Goal: Task Accomplishment & Management: Manage account settings

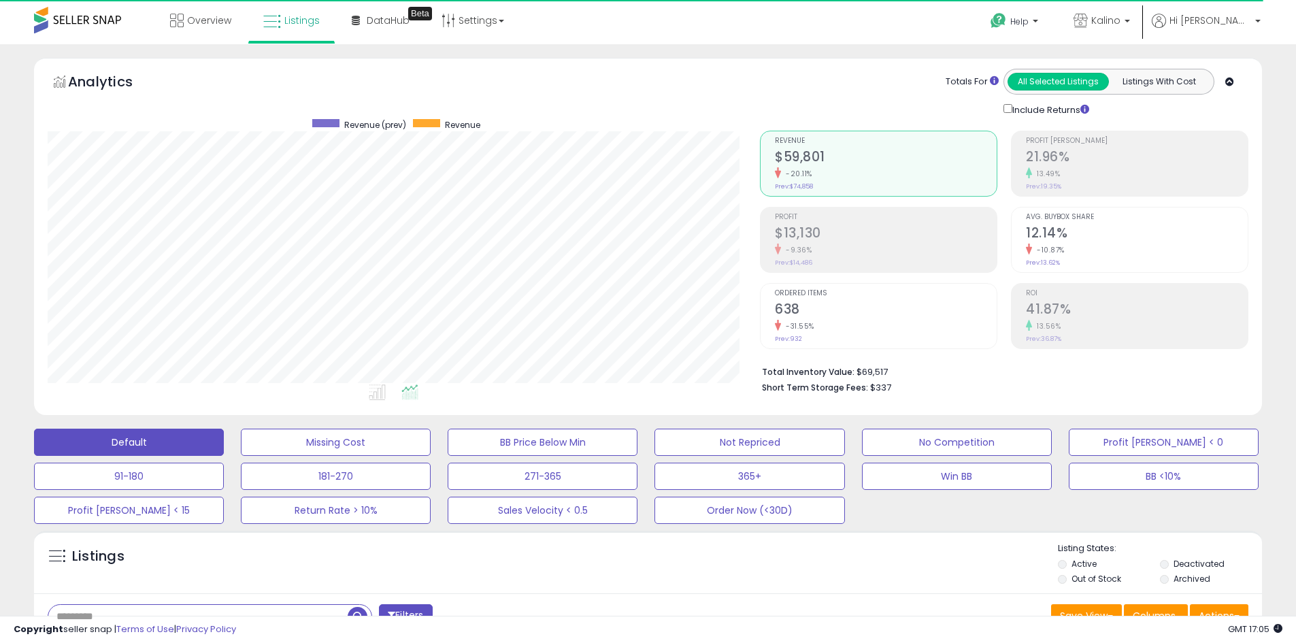
type button "all_selected"
type button "listings_with_cost"
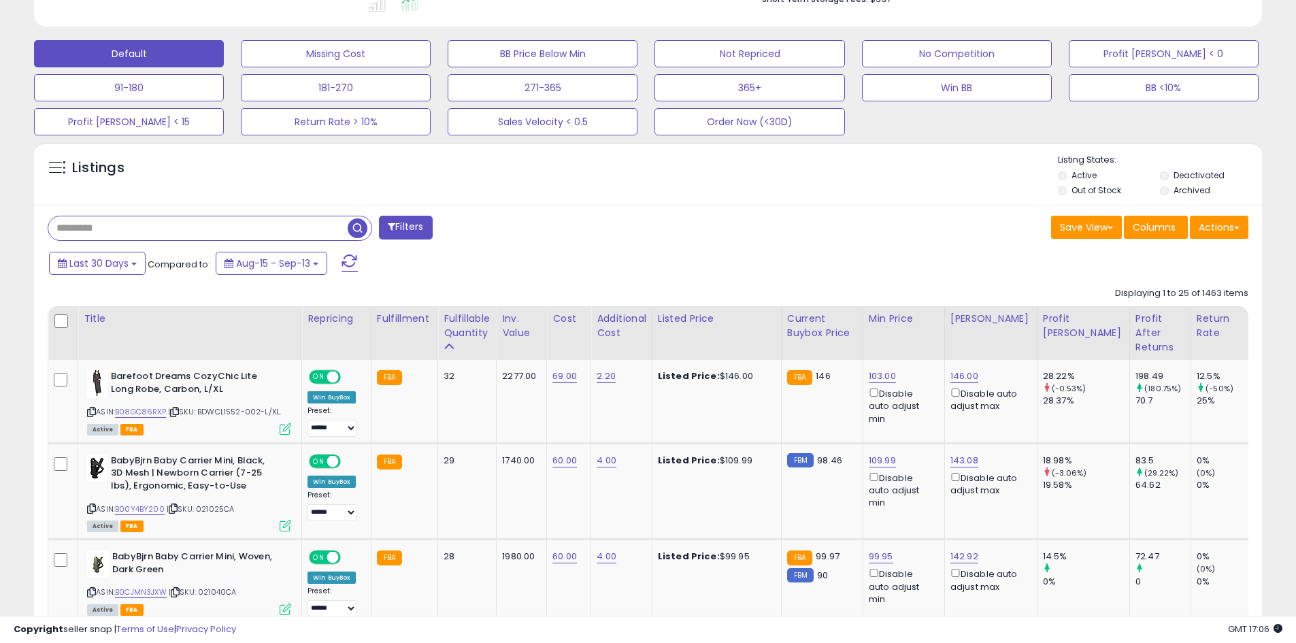
drag, startPoint x: 0, startPoint y: 0, endPoint x: 610, endPoint y: 251, distance: 660.1
click at [644, 216] on div "Filters" at bounding box center [342, 229] width 611 height 27
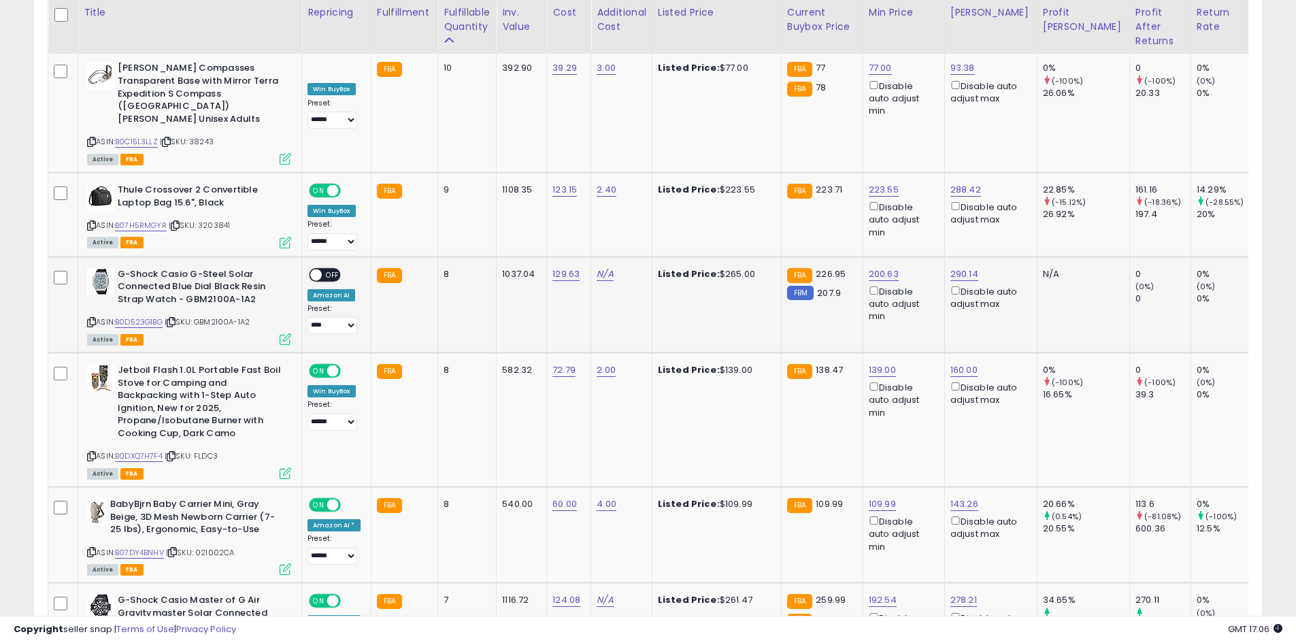
click at [324, 269] on span "OFF" at bounding box center [333, 275] width 22 height 12
click at [349, 317] on select "**********" at bounding box center [333, 325] width 50 height 17
select select "******"
click at [308, 317] on select "**********" at bounding box center [333, 325] width 50 height 17
click at [125, 316] on link "B0D523G1BG" at bounding box center [139, 322] width 48 height 12
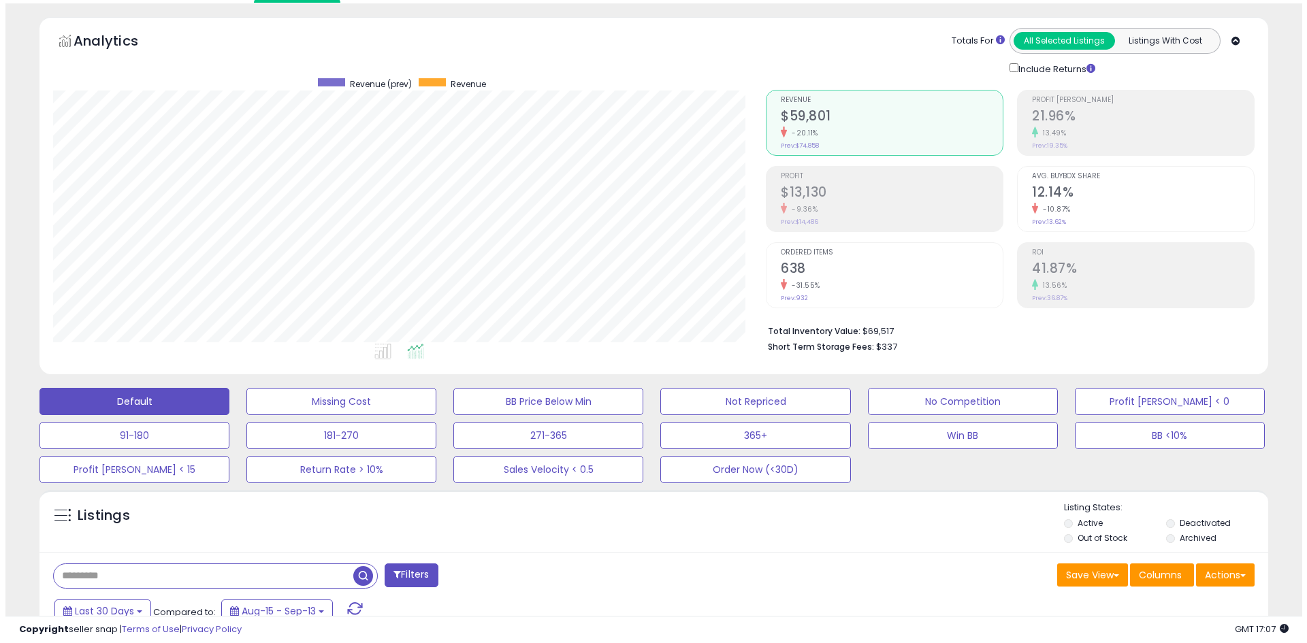
scroll to position [40, 0]
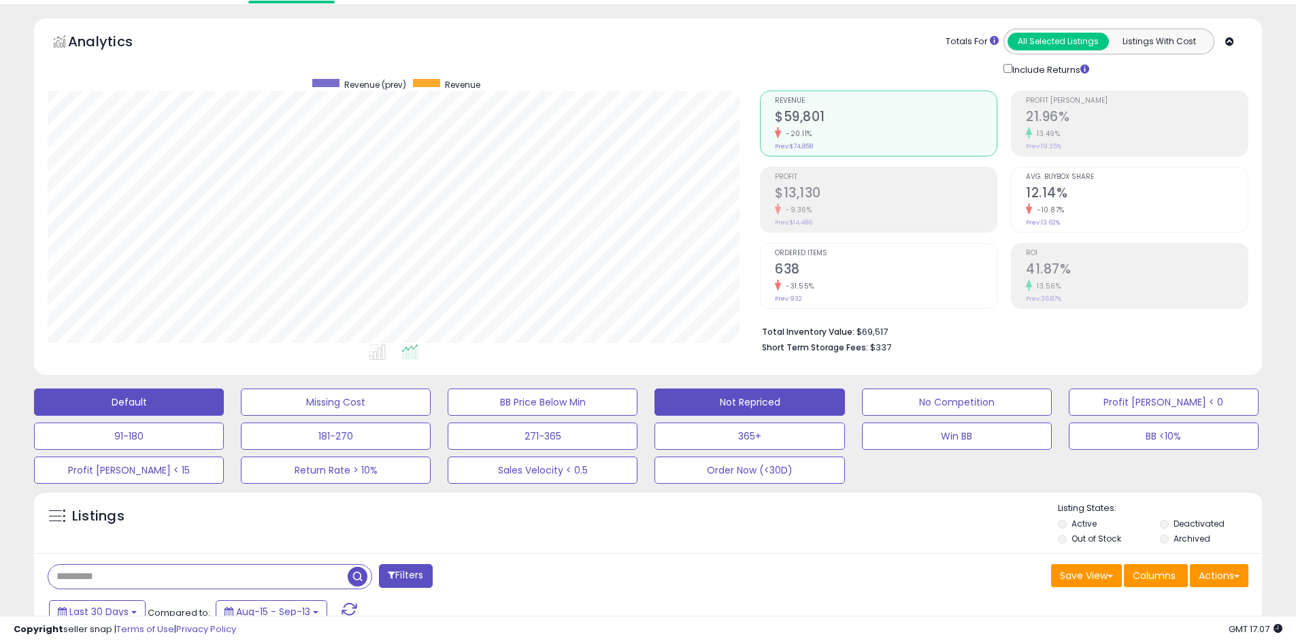
click at [704, 407] on button "Not Repriced" at bounding box center [750, 402] width 190 height 27
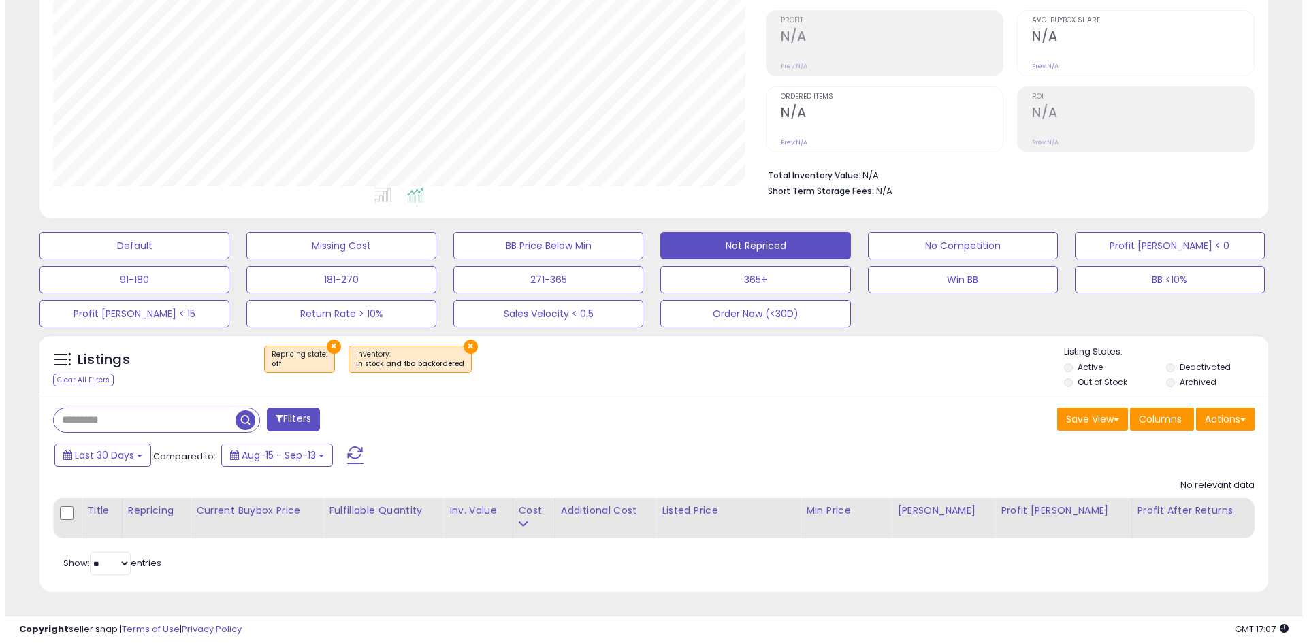
scroll to position [279, 713]
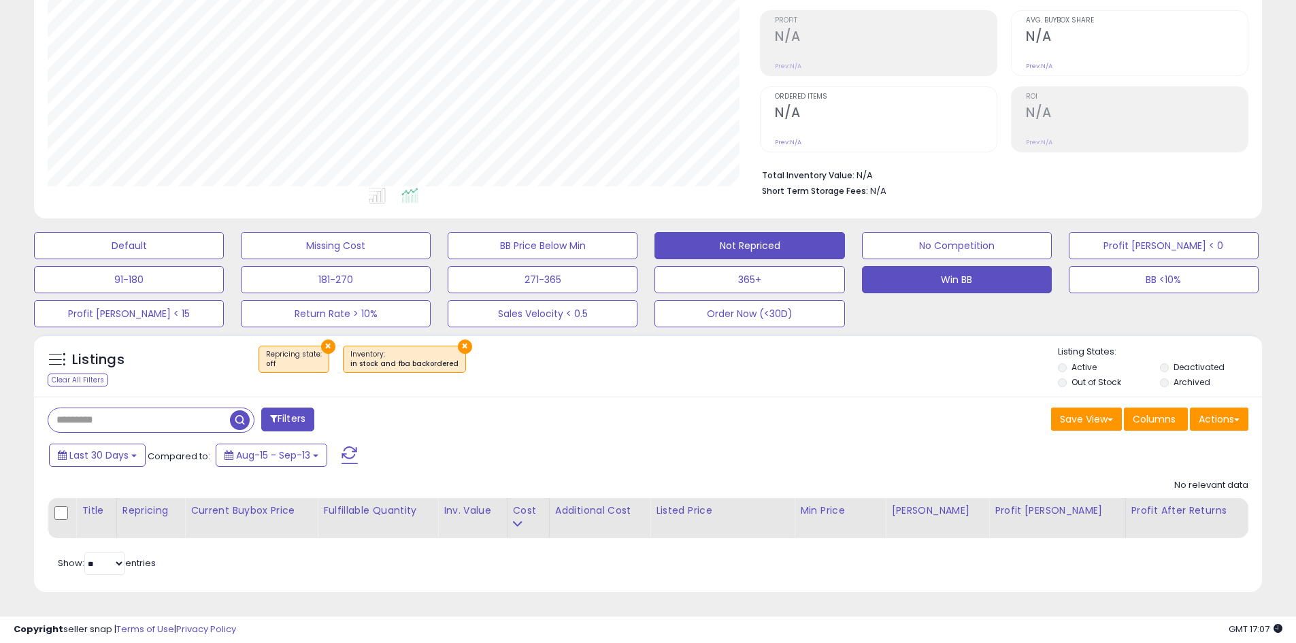
click at [896, 277] on button "Win BB" at bounding box center [957, 279] width 190 height 27
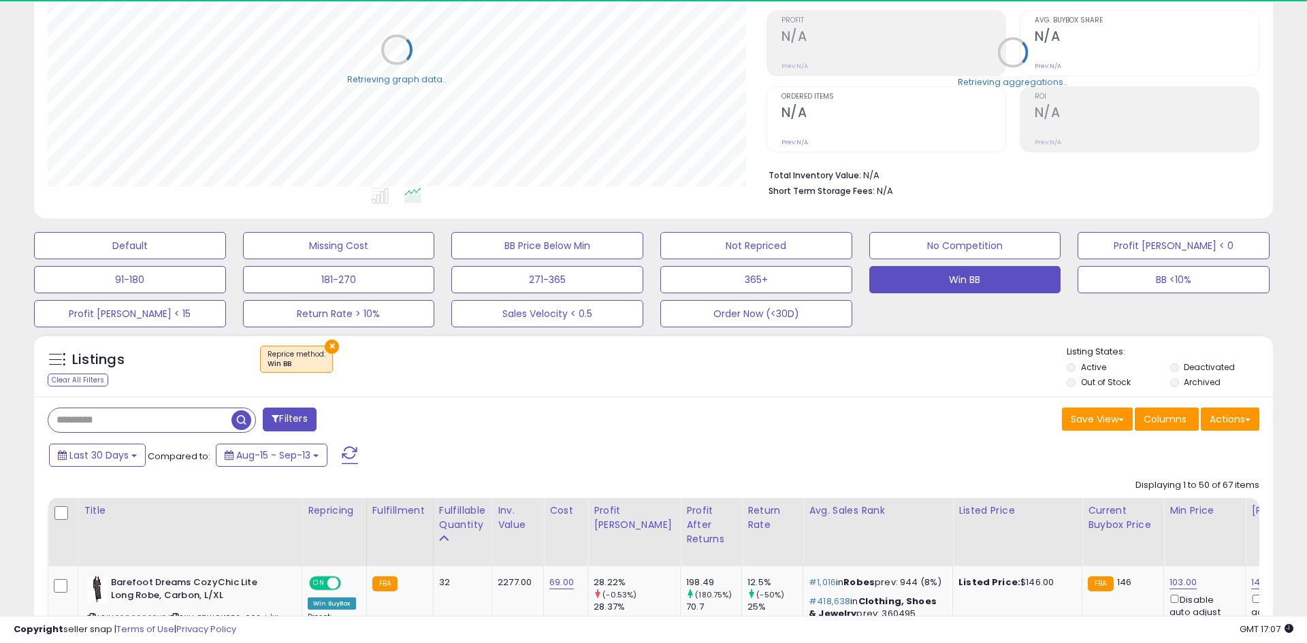
select select "**"
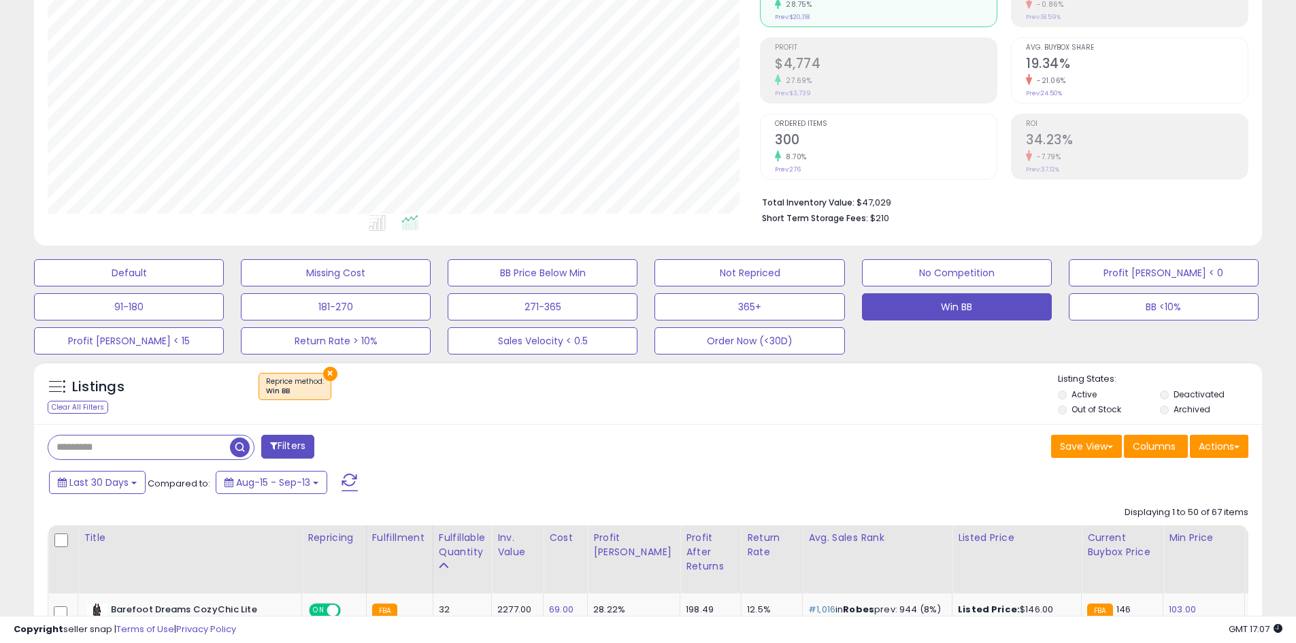
scroll to position [0, 0]
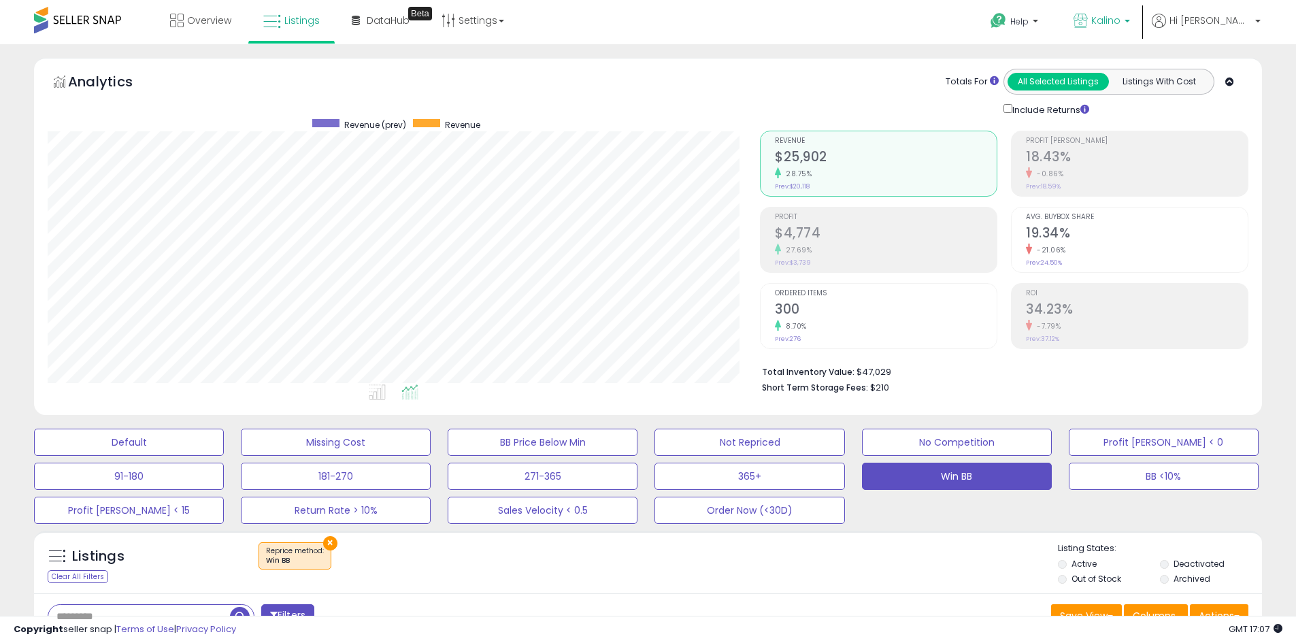
click at [1130, 25] on p "Kalino" at bounding box center [1102, 22] width 56 height 17
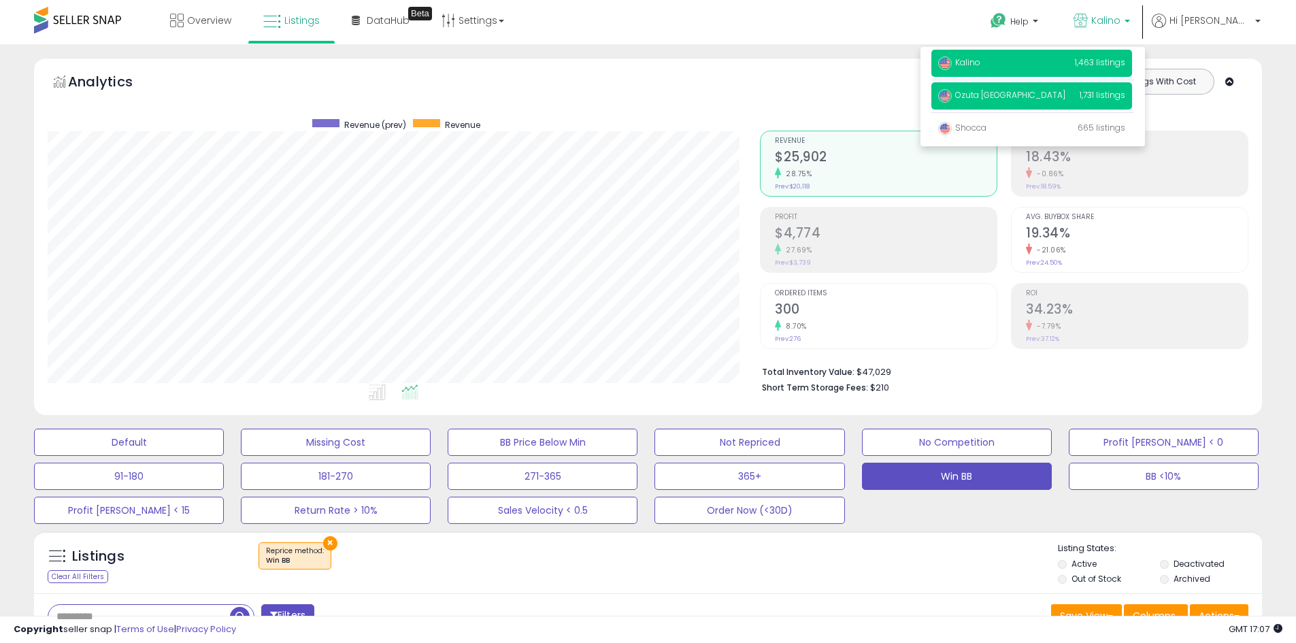
click at [997, 95] on span "Ozuta [GEOGRAPHIC_DATA]" at bounding box center [1001, 95] width 127 height 12
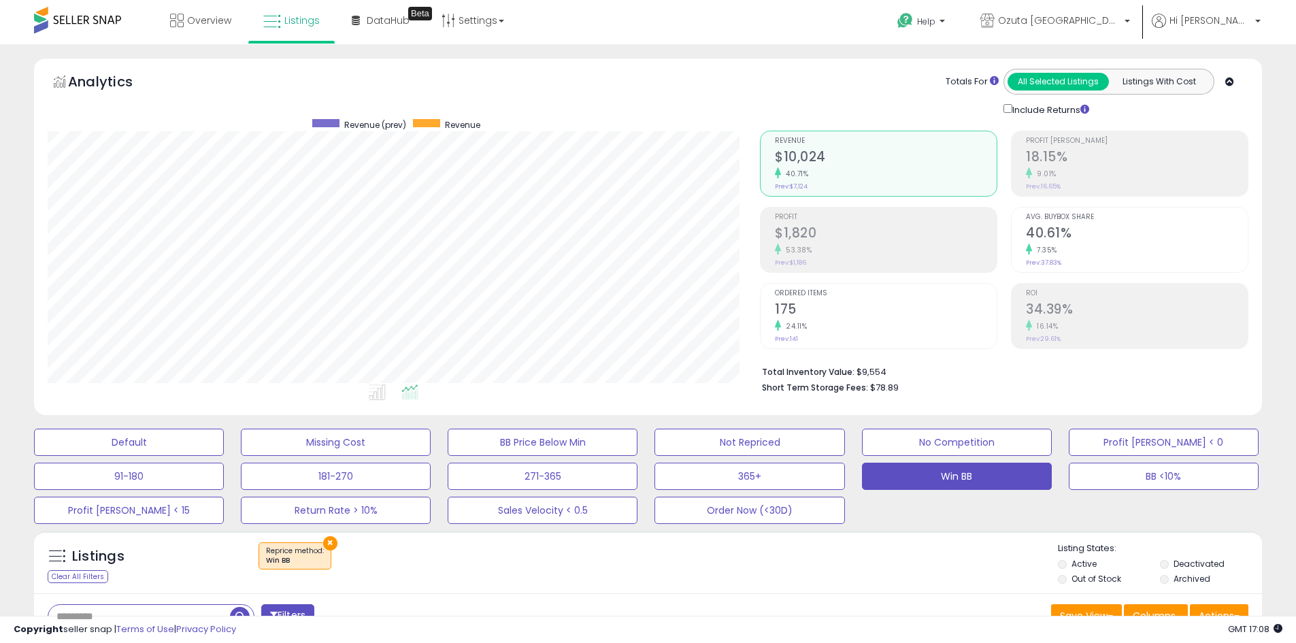
scroll to position [271, 0]
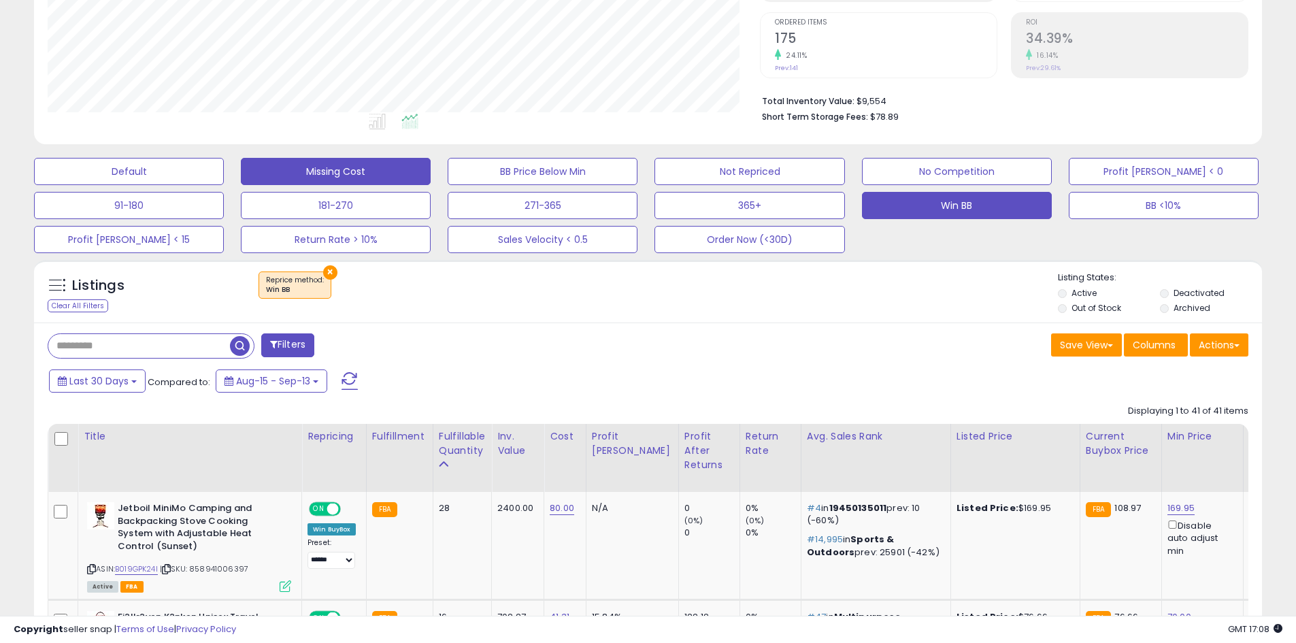
drag, startPoint x: 371, startPoint y: 169, endPoint x: 391, endPoint y: 175, distance: 20.5
click at [371, 169] on button "Missing Cost" at bounding box center [336, 171] width 190 height 27
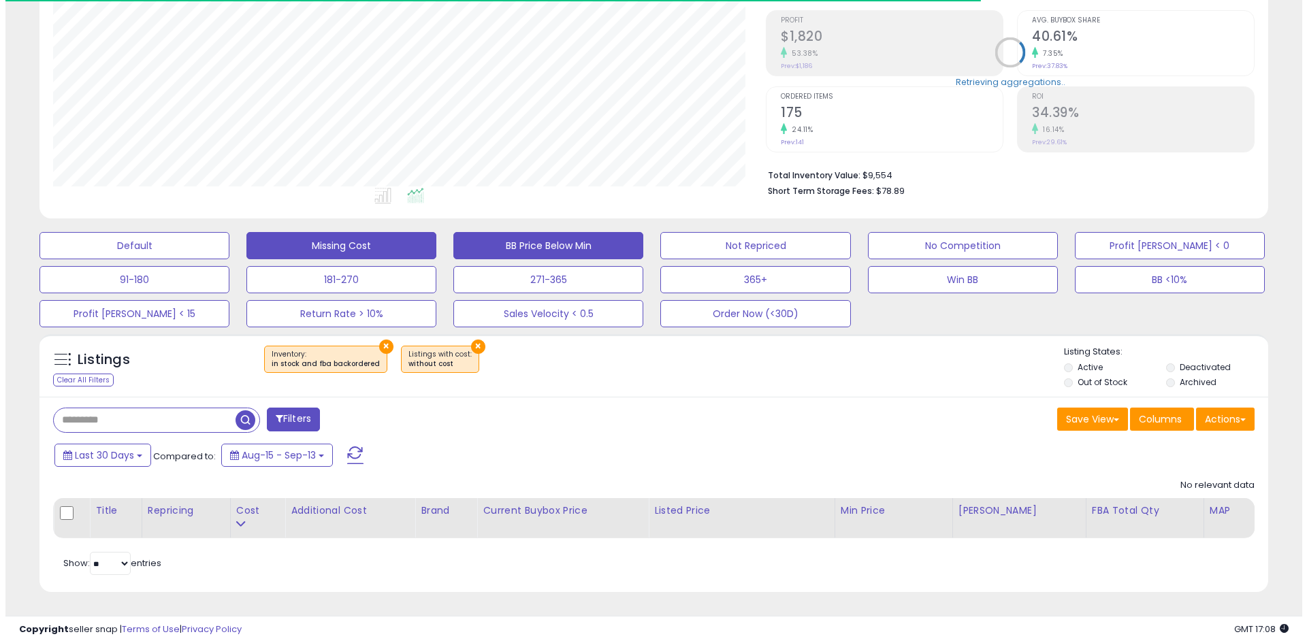
scroll to position [279, 713]
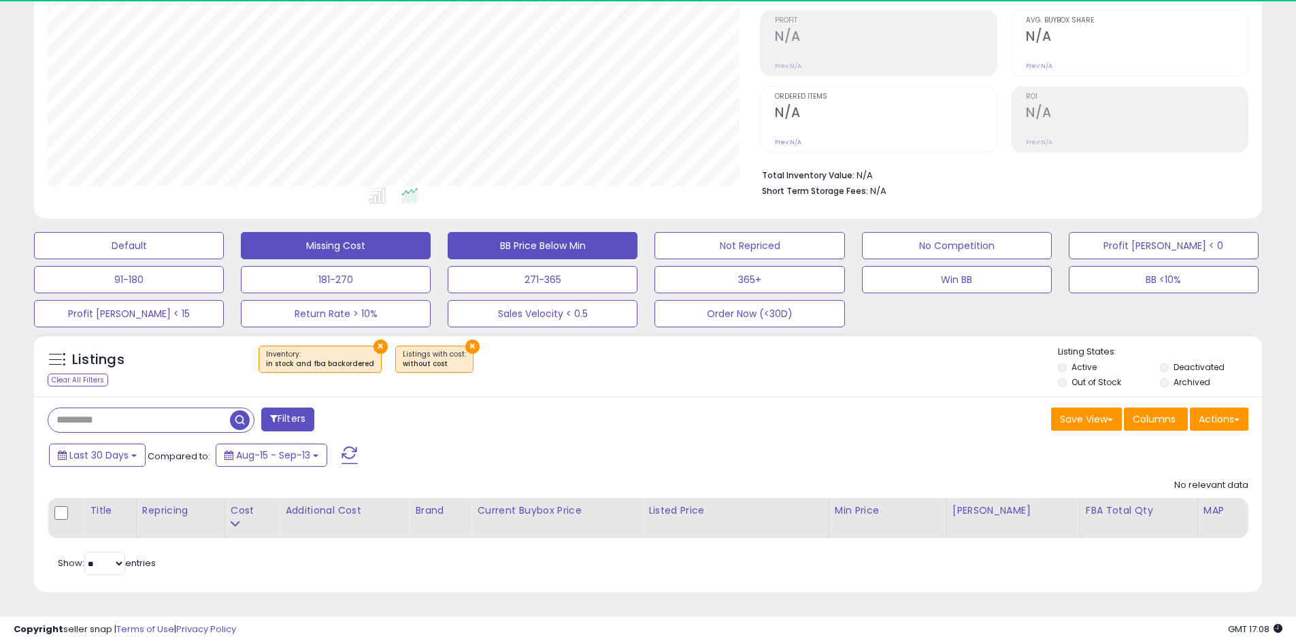
click at [534, 242] on button "BB Price Below Min" at bounding box center [543, 245] width 190 height 27
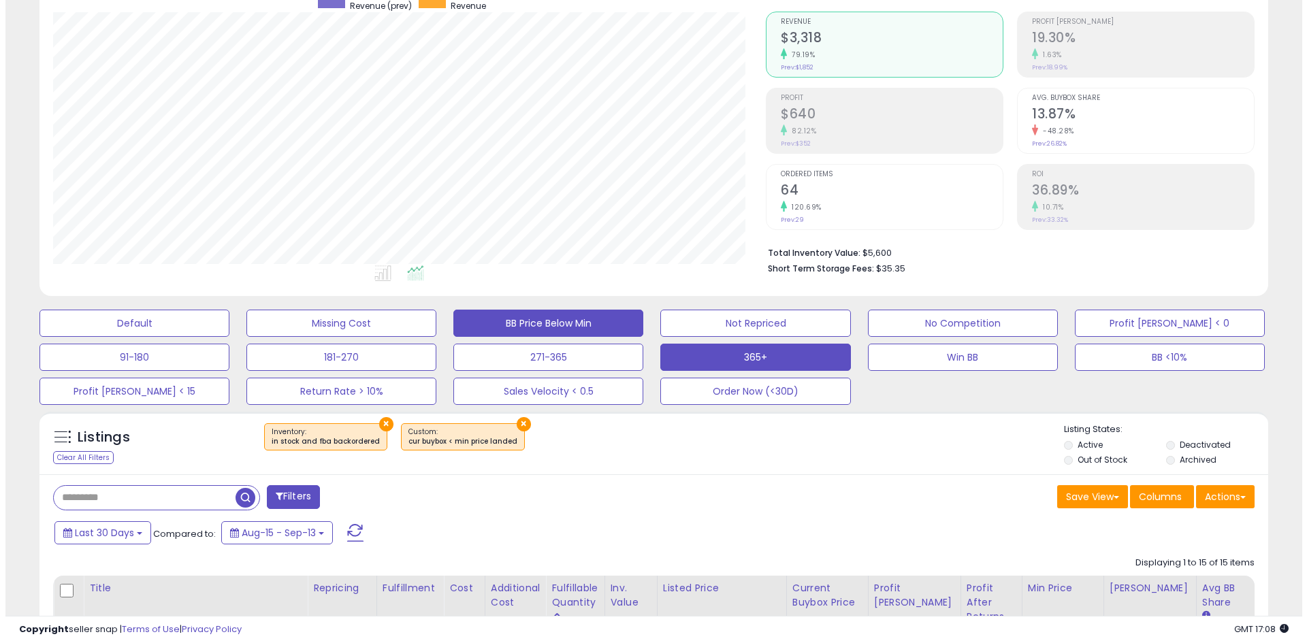
scroll to position [118, 0]
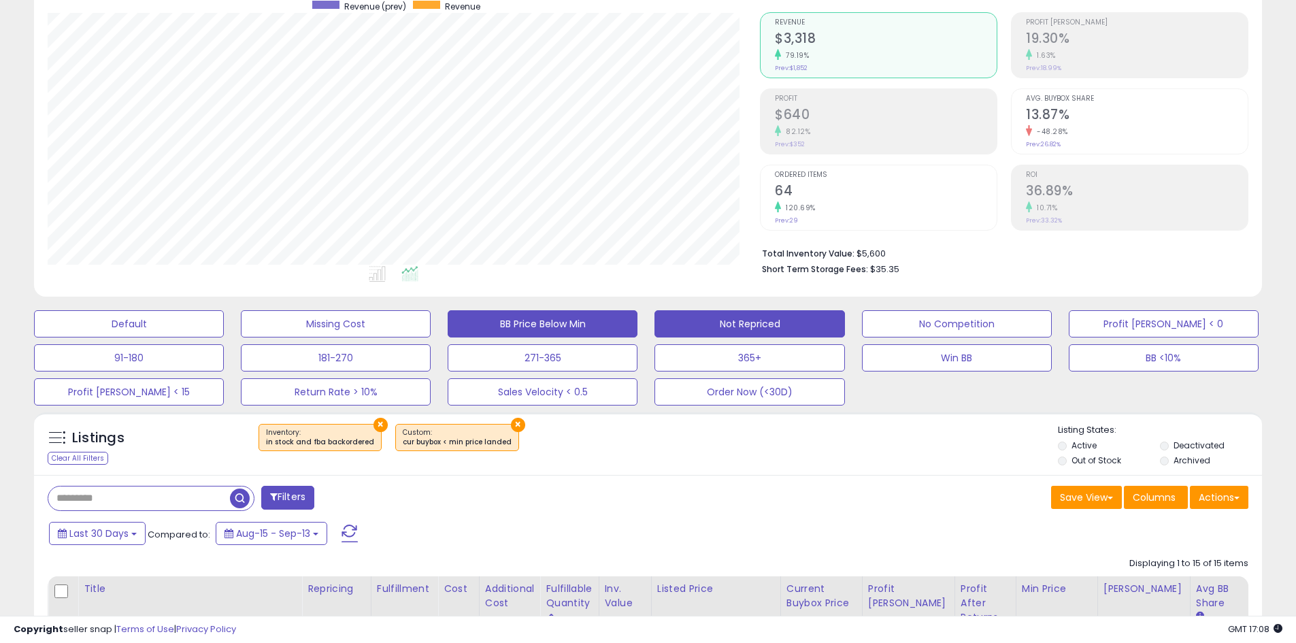
click at [725, 315] on button "Not Repriced" at bounding box center [750, 323] width 190 height 27
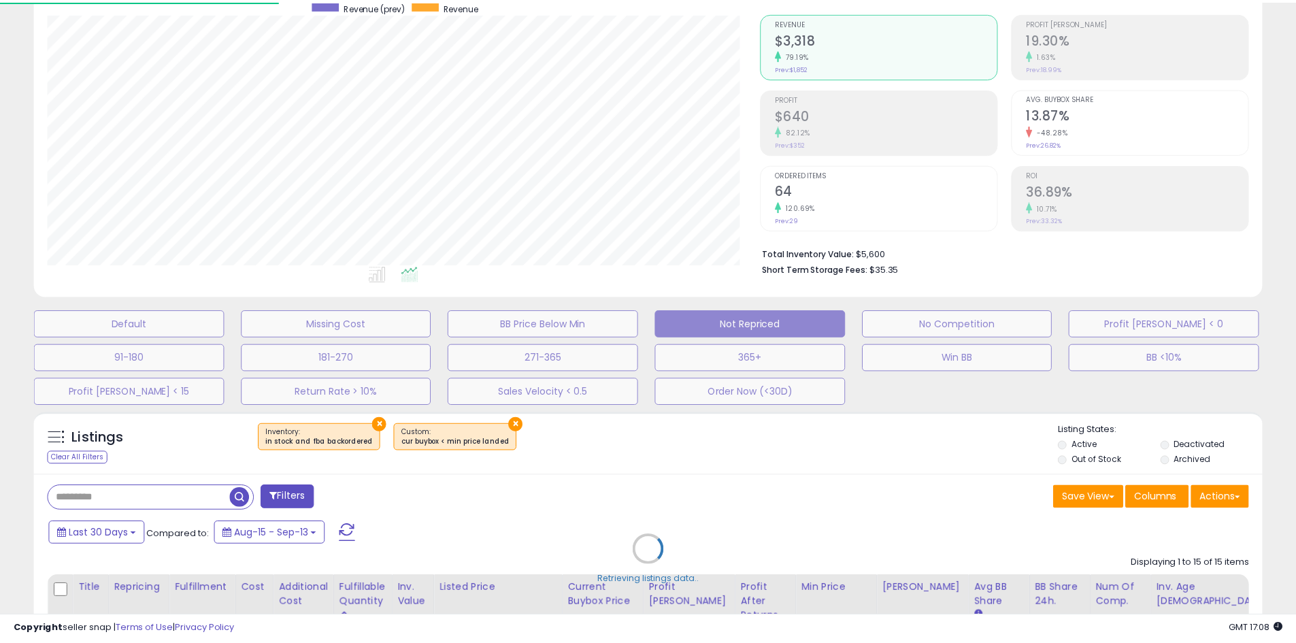
scroll to position [279, 719]
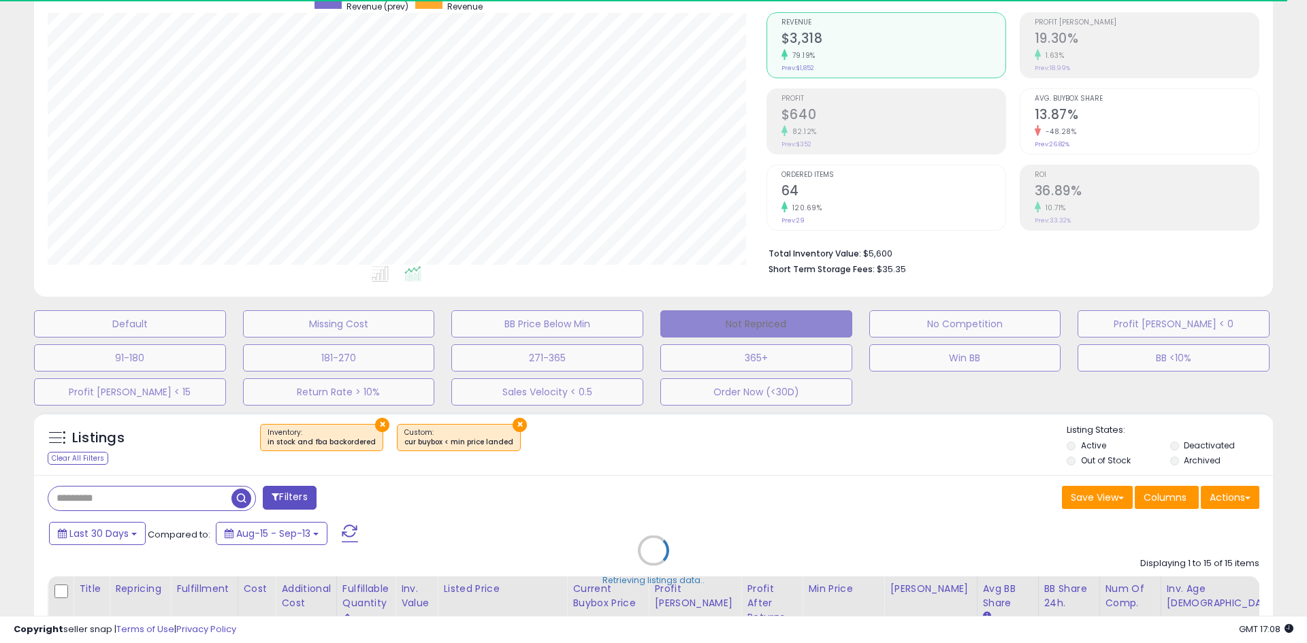
select select "**"
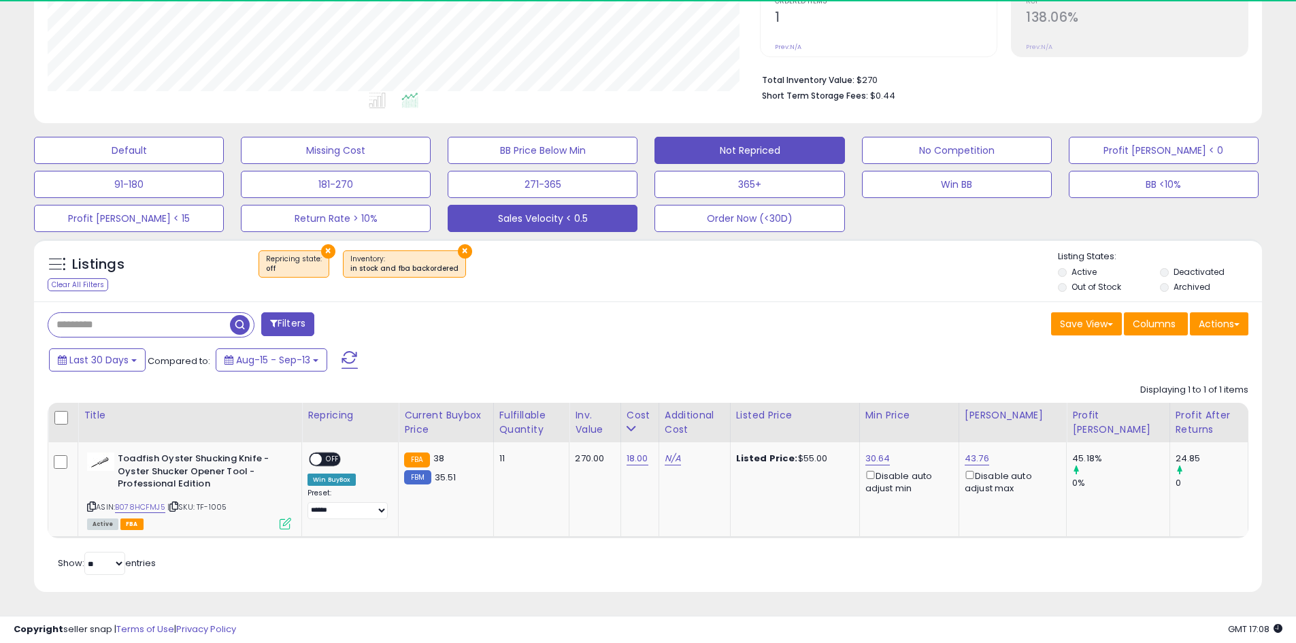
scroll to position [279, 713]
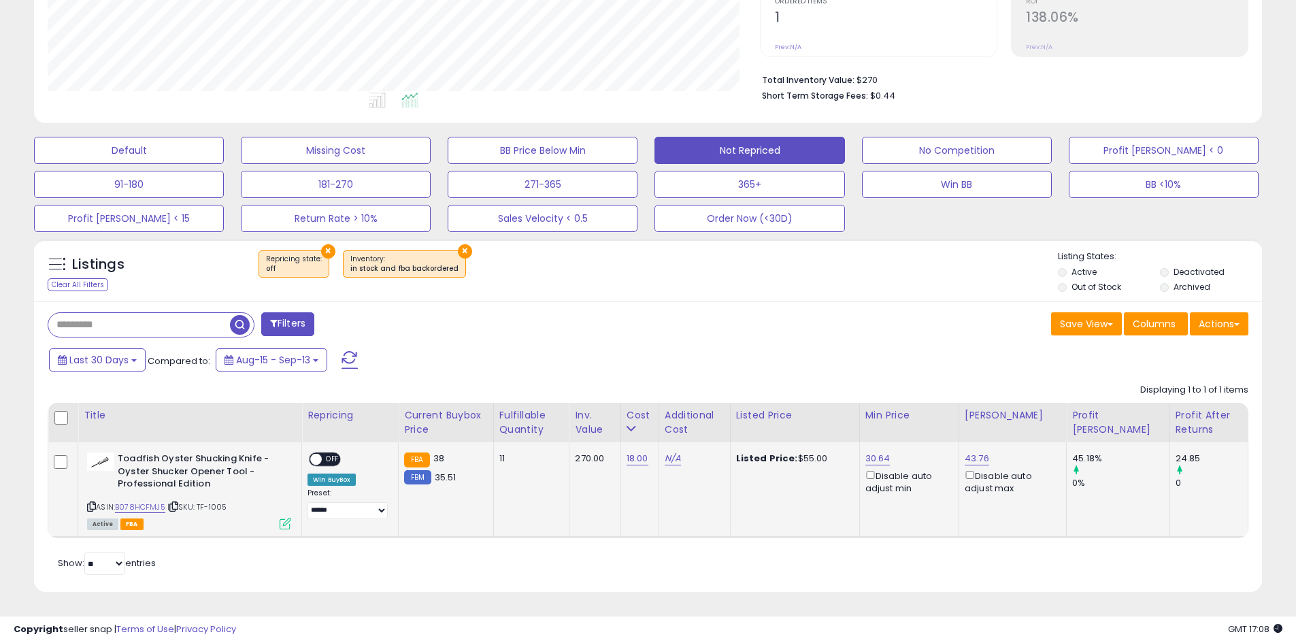
click at [325, 457] on span "OFF" at bounding box center [333, 460] width 22 height 12
click at [140, 508] on link "B078HCFMJ5" at bounding box center [140, 508] width 50 height 12
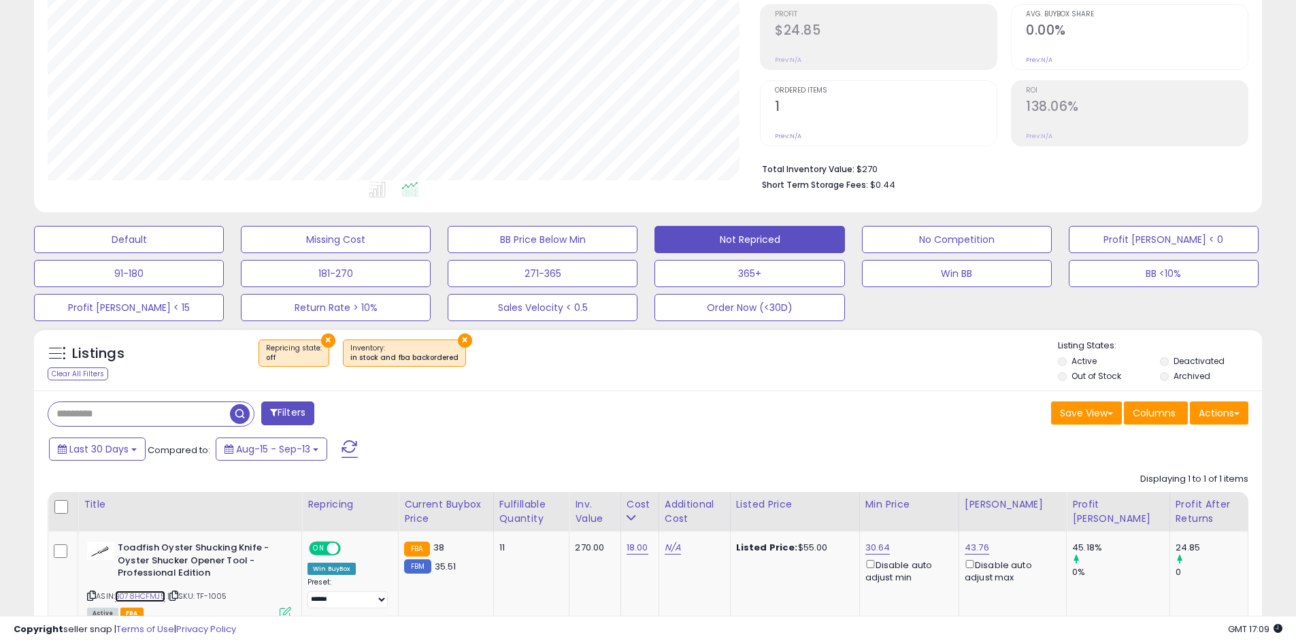
scroll to position [202, 0]
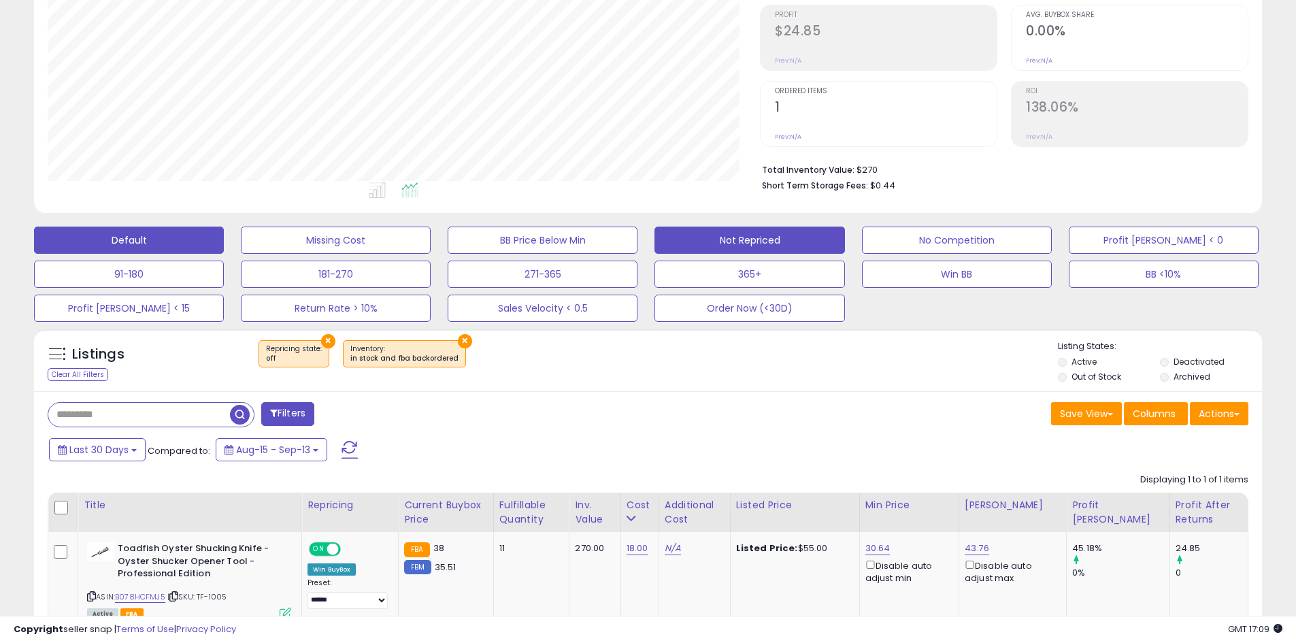
click at [178, 232] on button "Default" at bounding box center [129, 240] width 190 height 27
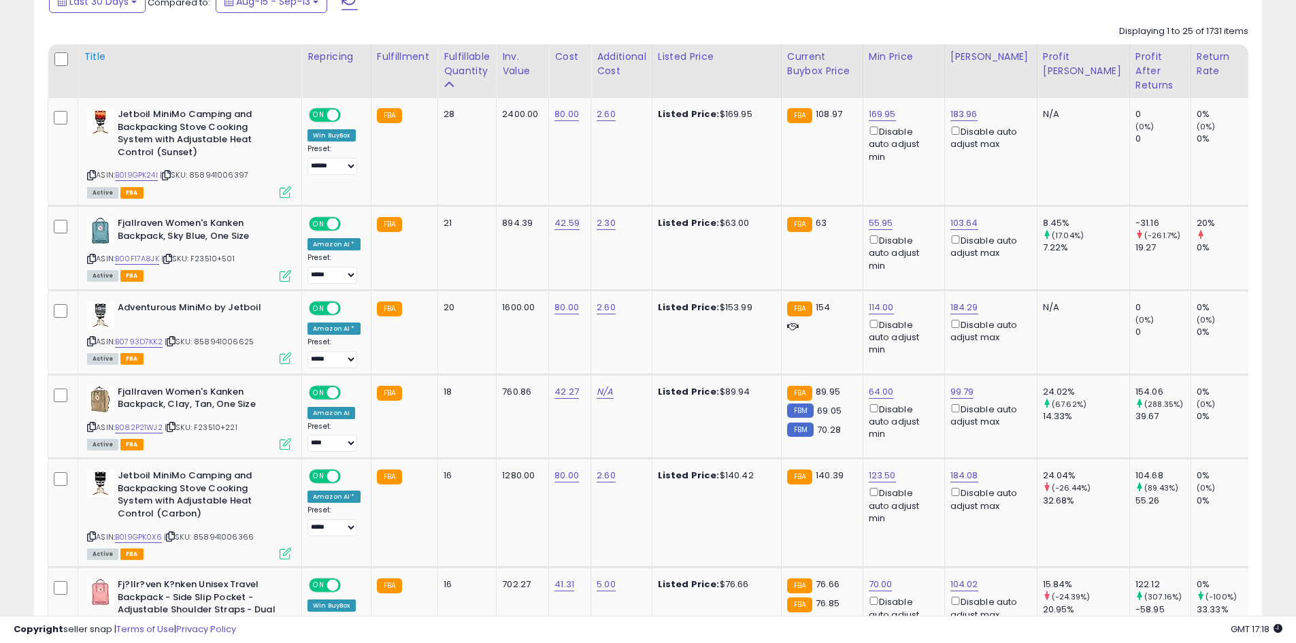
scroll to position [649, 0]
click at [124, 170] on div "ASIN: B019GPK24I | SKU: 858941006397 Active FBA" at bounding box center [189, 154] width 204 height 88
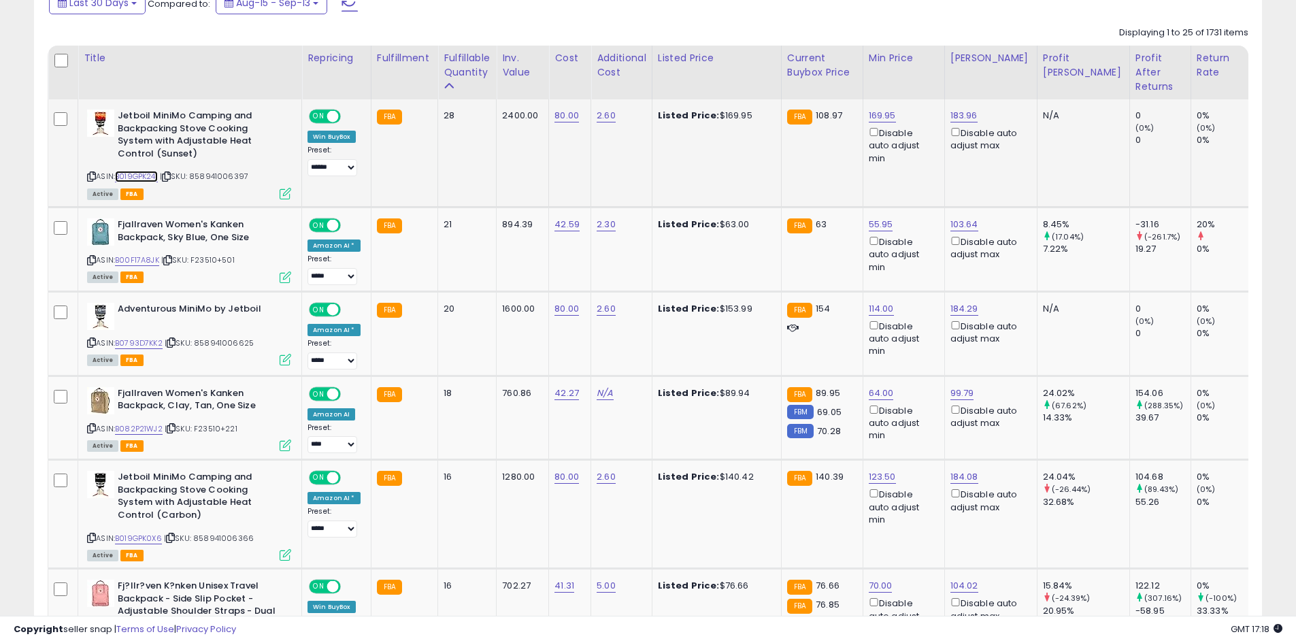
click at [129, 171] on link "B019GPK24I" at bounding box center [136, 177] width 43 height 12
